Goal: Task Accomplishment & Management: Use online tool/utility

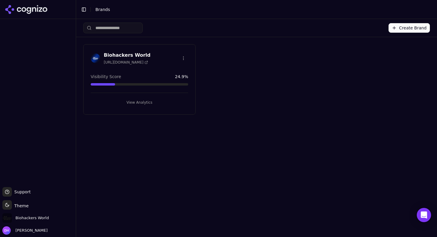
click at [135, 55] on h3 "Biohackers World" at bounding box center [127, 55] width 47 height 7
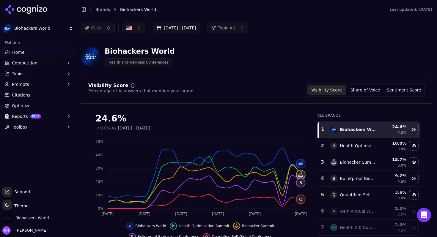
click at [39, 76] on button "Topics" at bounding box center [37, 74] width 71 height 10
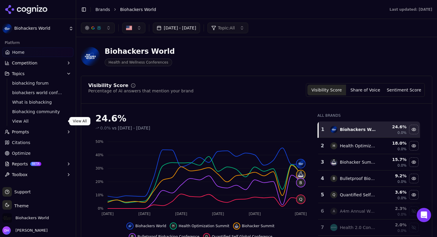
click at [32, 119] on span "View All" at bounding box center [38, 121] width 52 height 6
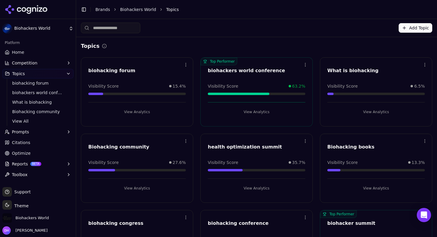
click at [259, 113] on button "View Analytics" at bounding box center [256, 112] width 97 height 10
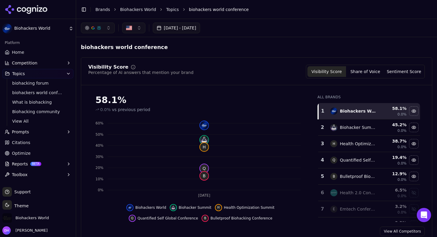
click at [42, 53] on link "Home" at bounding box center [37, 53] width 71 height 10
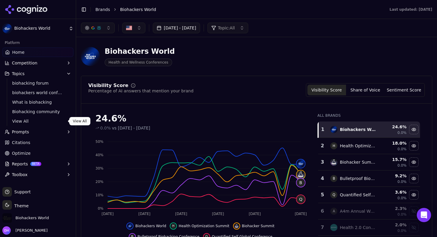
click at [22, 121] on span "View All" at bounding box center [38, 121] width 52 height 6
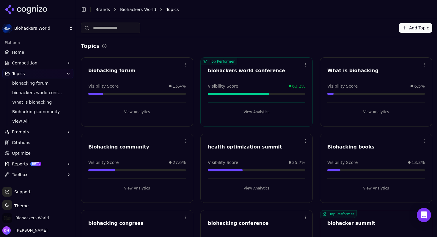
click at [146, 110] on button "View Analytics" at bounding box center [136, 112] width 97 height 10
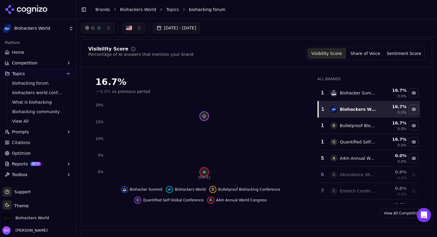
scroll to position [31, 0]
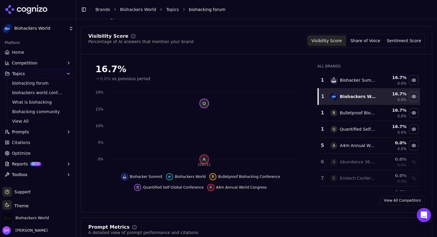
click at [341, 77] on div "Biohacker Summit" at bounding box center [353, 80] width 46 height 7
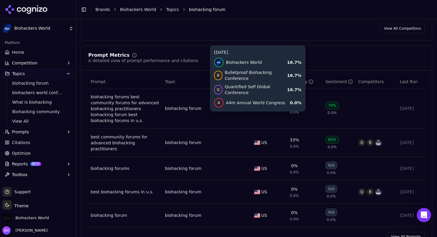
scroll to position [217, 0]
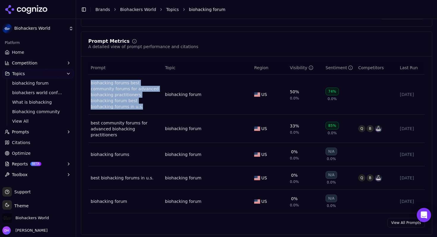
click at [32, 133] on button "Prompts" at bounding box center [37, 132] width 71 height 10
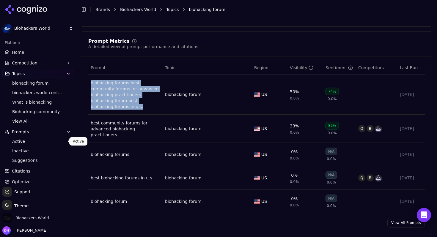
click at [29, 139] on span "Active" at bounding box center [38, 141] width 52 height 6
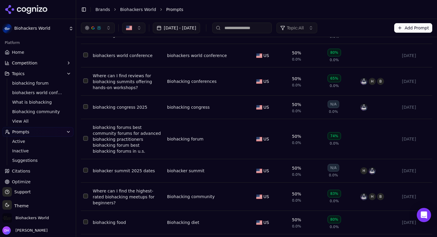
scroll to position [1539, 0]
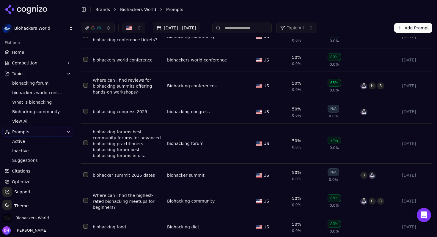
click at [248, 140] on button "Data table" at bounding box center [247, 143] width 7 height 7
click at [249, 140] on button "Data table" at bounding box center [247, 143] width 7 height 7
click at [231, 138] on button "biohacking forum" at bounding box center [204, 143] width 74 height 11
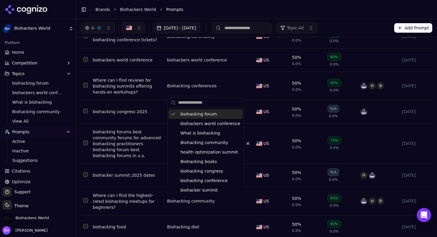
click at [215, 114] on div "biohacking forum" at bounding box center [205, 114] width 74 height 10
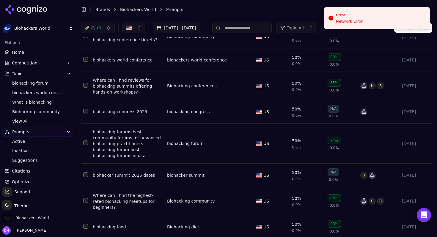
click at [84, 141] on button "Select row 59" at bounding box center [85, 143] width 5 height 5
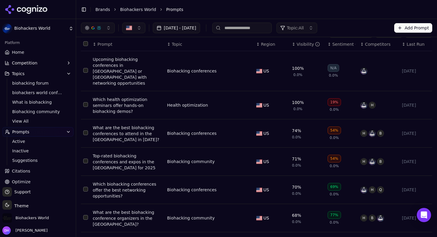
scroll to position [0, 0]
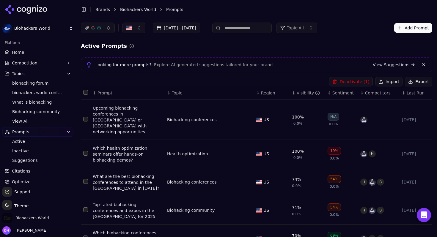
click at [354, 81] on button "Deactivate ( 1 )" at bounding box center [350, 82] width 43 height 10
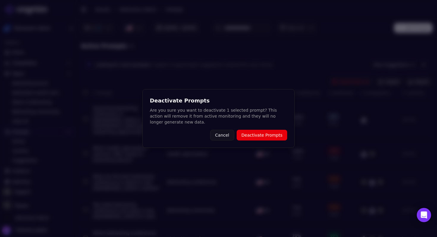
click at [266, 131] on button "Deactivate Prompts" at bounding box center [262, 135] width 51 height 11
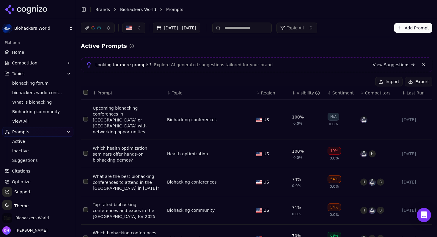
click at [390, 66] on link "View Suggestions" at bounding box center [394, 65] width 42 height 6
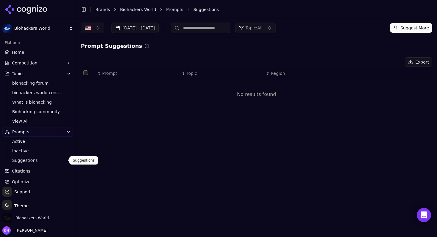
click at [40, 159] on span "Suggestions" at bounding box center [38, 160] width 52 height 6
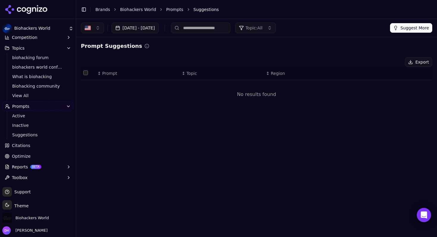
click at [39, 156] on link "Optimize" at bounding box center [37, 157] width 71 height 10
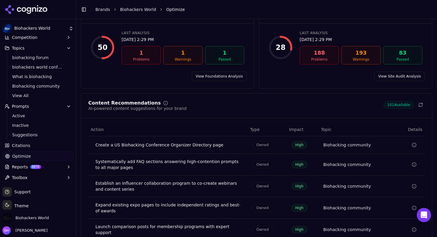
scroll to position [90, 0]
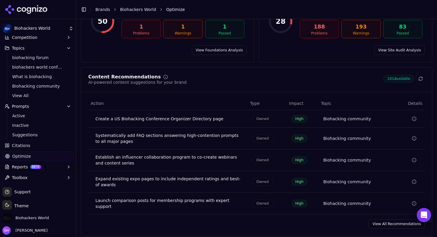
click at [262, 67] on div "Foundations Run a foundational analysis to see if your content is discoverable …" at bounding box center [256, 101] width 351 height 270
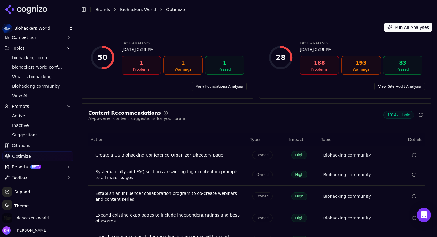
scroll to position [0, 0]
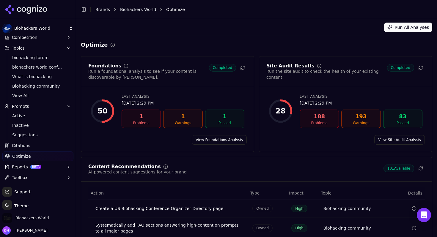
click at [271, 47] on div "Optimize" at bounding box center [256, 45] width 351 height 8
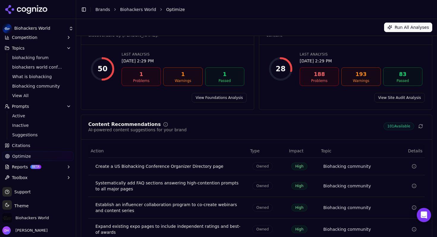
scroll to position [27, 0]
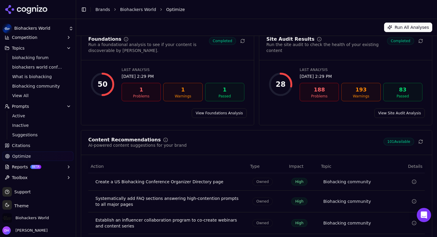
click at [48, 175] on button "Toolbox" at bounding box center [37, 178] width 71 height 10
click at [49, 158] on link "Optimize" at bounding box center [37, 157] width 71 height 10
